Goal: Task Accomplishment & Management: Manage account settings

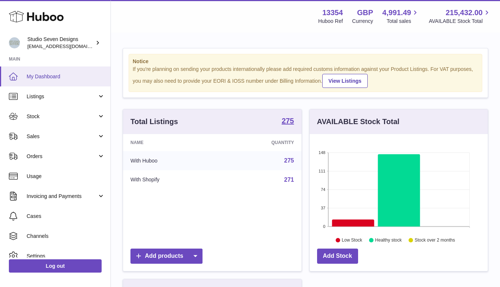
scroll to position [115, 178]
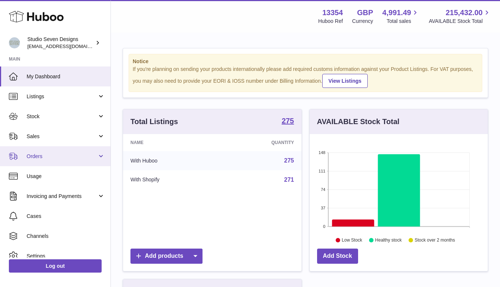
click at [41, 157] on span "Orders" at bounding box center [62, 156] width 71 height 7
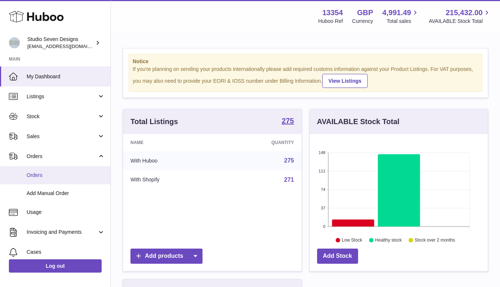
click at [41, 173] on span "Orders" at bounding box center [66, 175] width 78 height 7
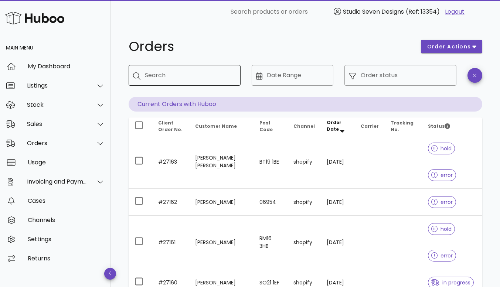
click at [151, 75] on input "Search" at bounding box center [190, 76] width 90 height 12
type input "*****"
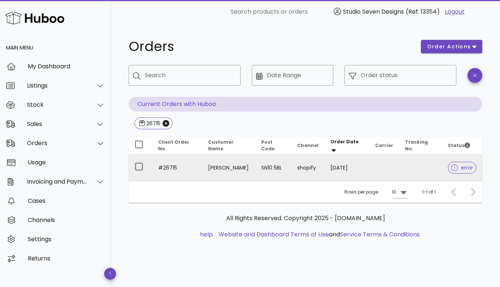
click at [411, 169] on td at bounding box center [420, 168] width 43 height 27
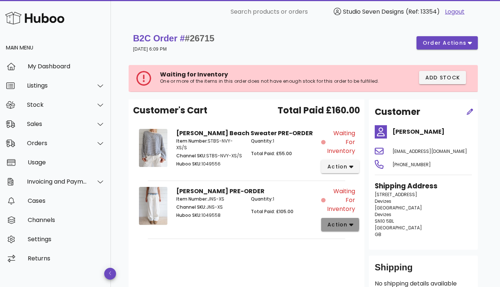
click at [350, 227] on icon "button" at bounding box center [351, 224] width 4 height 7
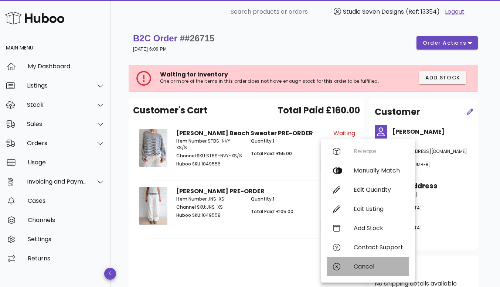
click at [366, 264] on div "Cancel" at bounding box center [379, 266] width 50 height 7
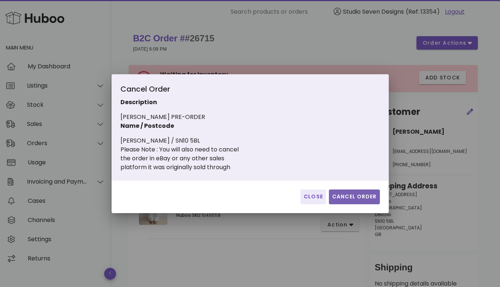
click at [357, 197] on span "Cancel Order" at bounding box center [354, 197] width 45 height 8
